Goal: Information Seeking & Learning: Find specific page/section

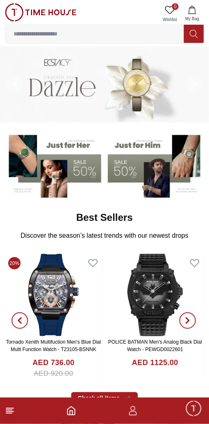
click at [146, 33] on input at bounding box center [94, 34] width 179 height 16
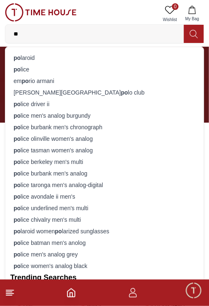
type input "**"
click at [29, 66] on div "po lice" at bounding box center [104, 70] width 189 height 12
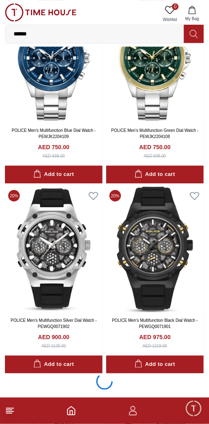
scroll to position [1612, 0]
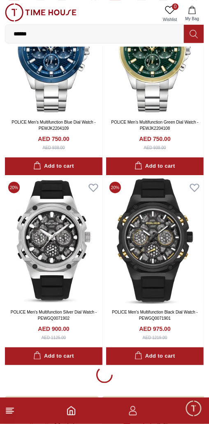
scroll to position [1615, 0]
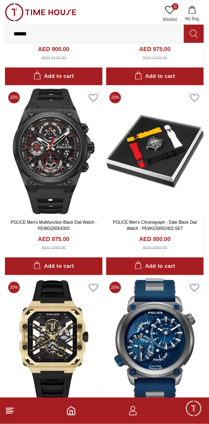
scroll to position [1897, 0]
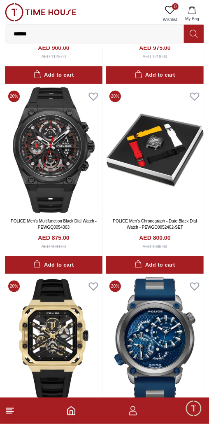
click at [161, 290] on img at bounding box center [155, 341] width 98 height 126
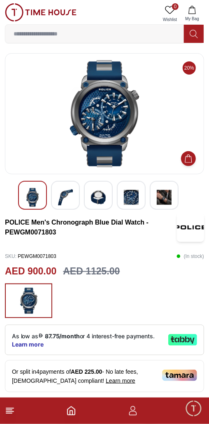
click at [65, 197] on img at bounding box center [65, 197] width 15 height 19
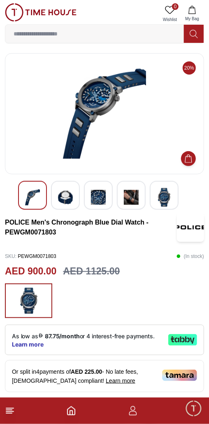
click at [70, 203] on img at bounding box center [65, 197] width 15 height 19
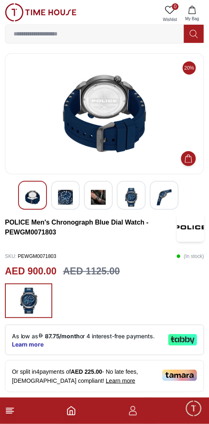
click at [103, 191] on img at bounding box center [98, 197] width 15 height 19
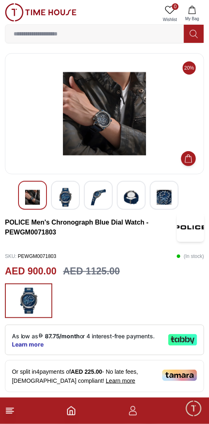
click at [74, 195] on div at bounding box center [65, 195] width 29 height 29
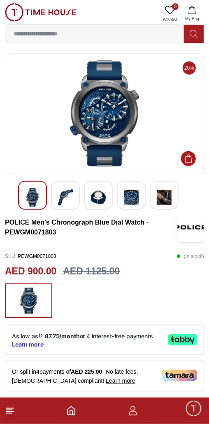
click at [65, 191] on img at bounding box center [65, 197] width 15 height 19
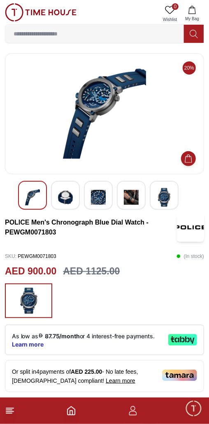
click at [70, 197] on img at bounding box center [65, 197] width 15 height 19
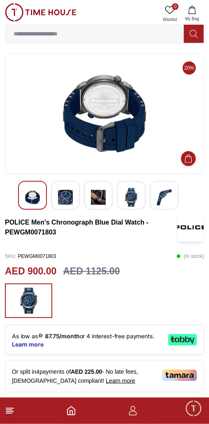
click at [74, 195] on div at bounding box center [65, 195] width 29 height 29
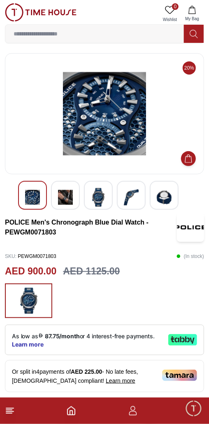
click at [100, 199] on img at bounding box center [98, 197] width 15 height 19
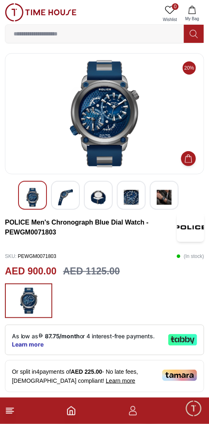
click at [169, 195] on img at bounding box center [164, 197] width 15 height 19
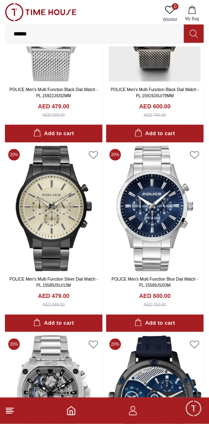
scroll to position [5624, 0]
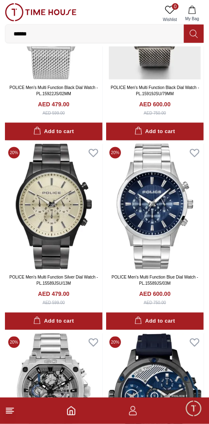
click at [160, 334] on img at bounding box center [155, 397] width 98 height 126
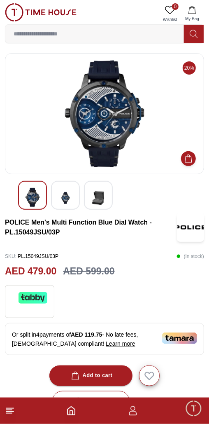
click at [66, 195] on img at bounding box center [65, 198] width 15 height 20
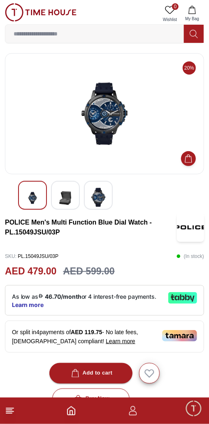
click at [69, 195] on img at bounding box center [65, 198] width 15 height 20
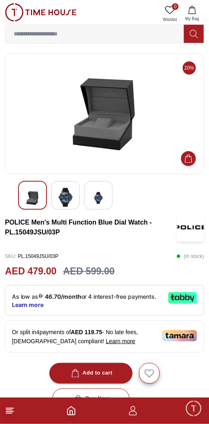
click at [103, 195] on img at bounding box center [98, 198] width 15 height 20
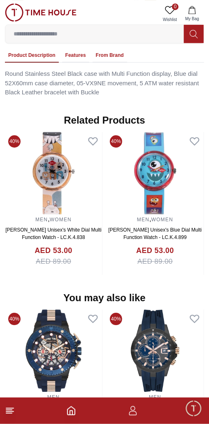
scroll to position [628, 0]
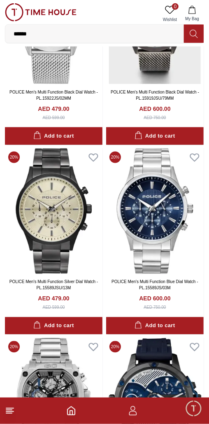
scroll to position [5620, 0]
click at [181, 338] on img at bounding box center [155, 401] width 98 height 126
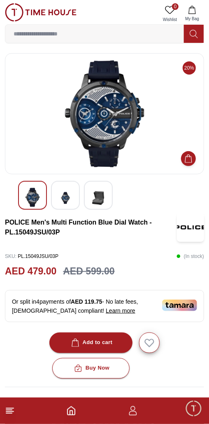
click at [12, 412] on line at bounding box center [9, 412] width 7 height 0
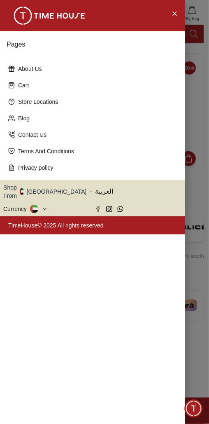
click at [50, 98] on p "Store Locations" at bounding box center [96, 102] width 156 height 8
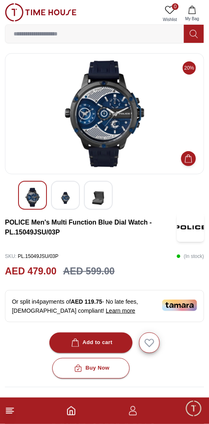
click at [13, 415] on icon at bounding box center [10, 411] width 10 height 10
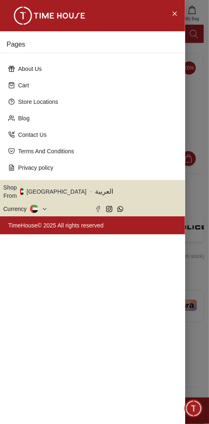
click at [20, 98] on p "Store Locations" at bounding box center [96, 102] width 156 height 8
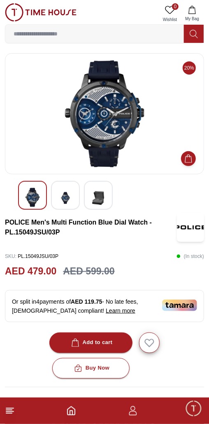
click at [70, 421] on footer at bounding box center [104, 411] width 209 height 26
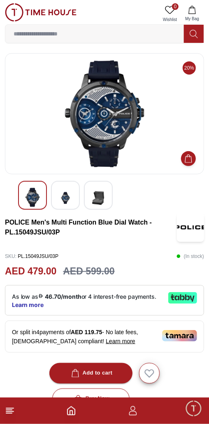
click at [72, 415] on icon "Home" at bounding box center [71, 411] width 7 height 8
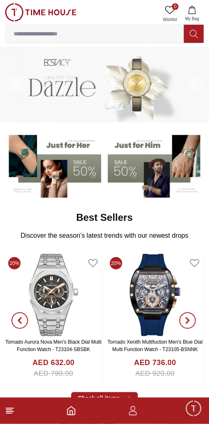
click at [14, 416] on icon at bounding box center [10, 411] width 10 height 10
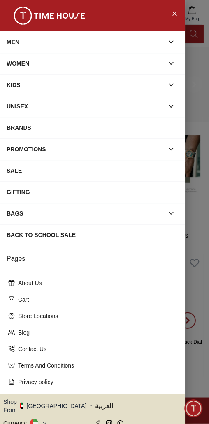
click at [38, 312] on p "Store Locations" at bounding box center [96, 316] width 156 height 8
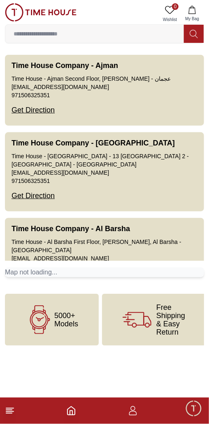
click at [71, 415] on icon "Home" at bounding box center [71, 411] width 10 height 10
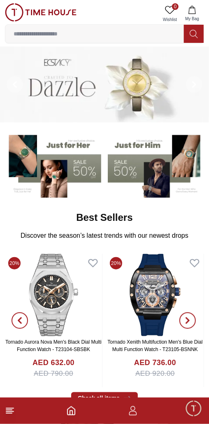
click at [133, 31] on input at bounding box center [94, 34] width 179 height 16
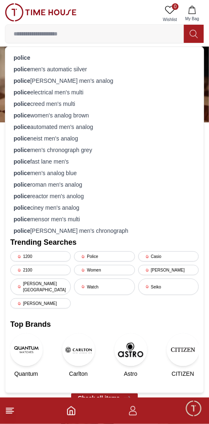
click at [12, 414] on icon at bounding box center [10, 411] width 10 height 10
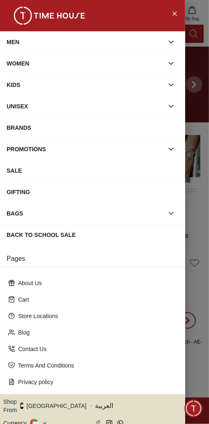
click at [171, 153] on button "button" at bounding box center [171, 149] width 15 height 15
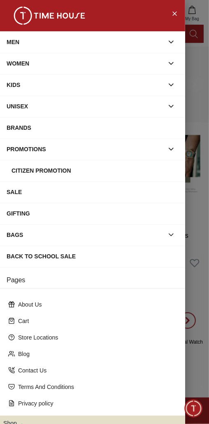
click at [158, 128] on div "BRANDS" at bounding box center [93, 127] width 172 height 15
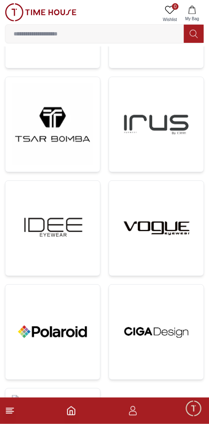
scroll to position [1073, 0]
